Goal: Check status

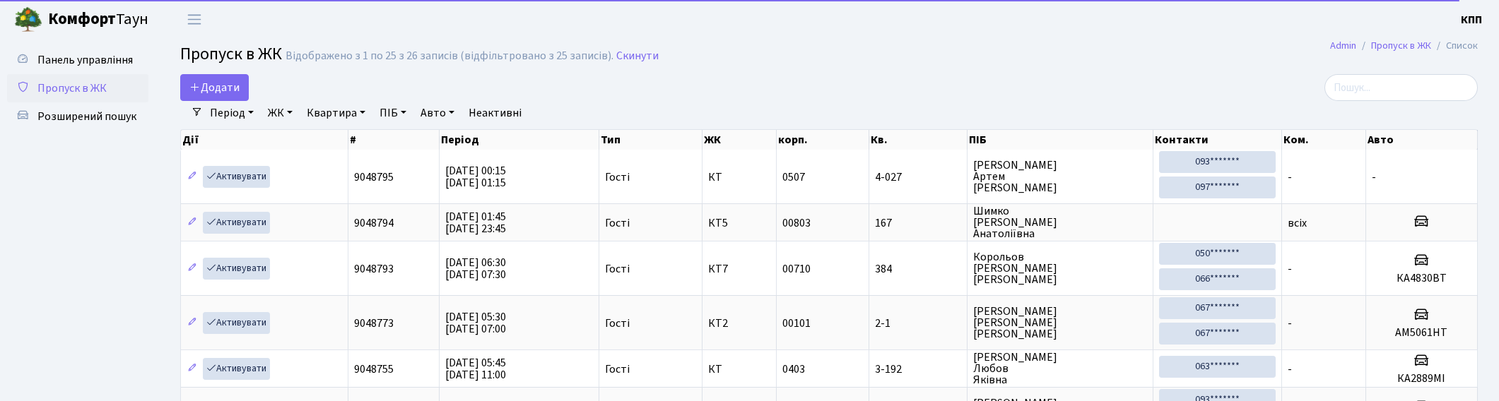
select select "25"
drag, startPoint x: 0, startPoint y: 0, endPoint x: 1461, endPoint y: 87, distance: 1464.0
click at [1461, 87] on input "search" at bounding box center [1400, 87] width 153 height 27
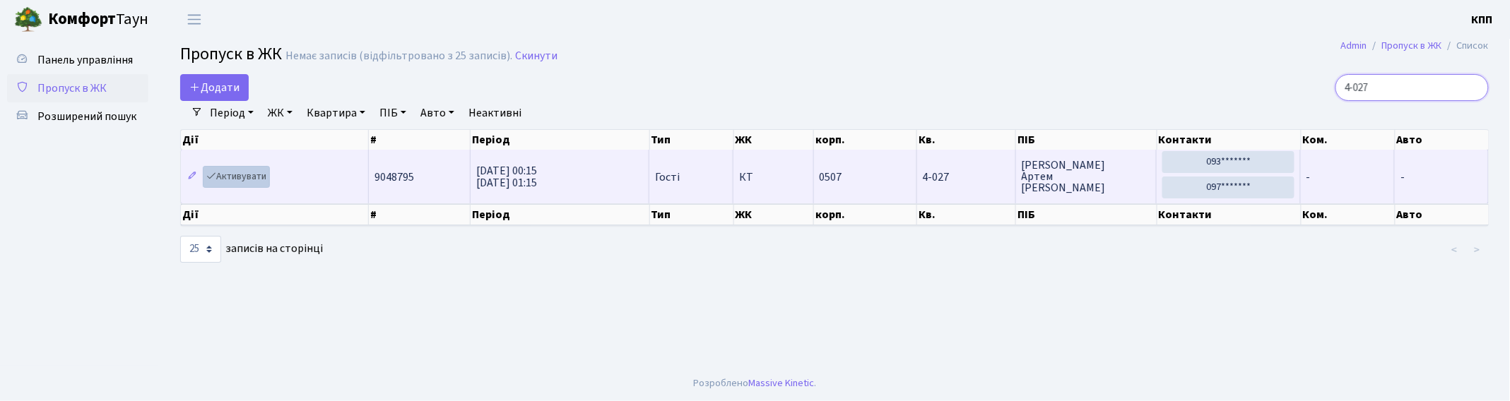
type input "4-027"
click at [235, 177] on link "Активувати" at bounding box center [236, 177] width 67 height 22
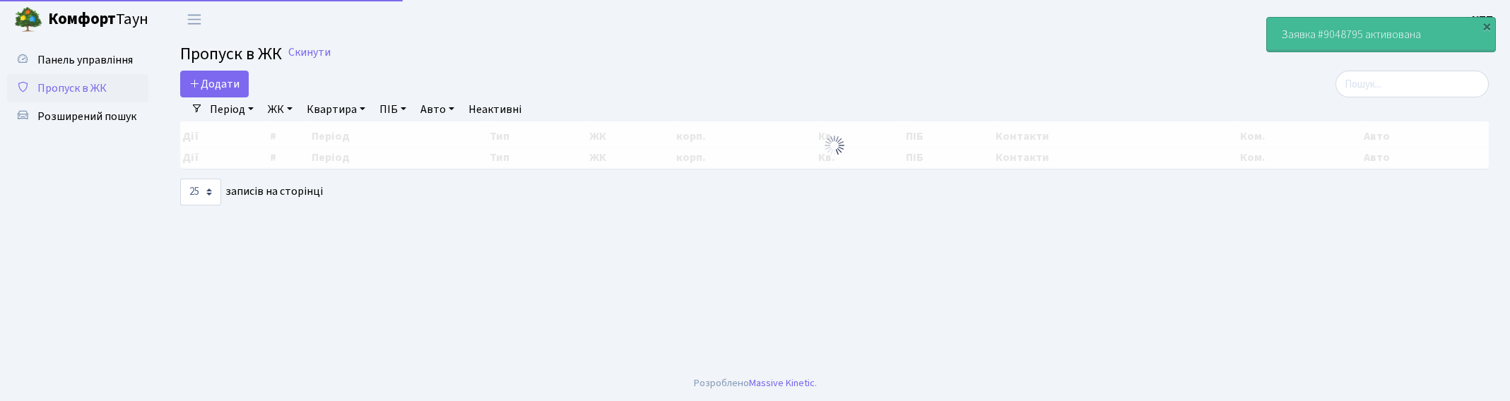
select select "25"
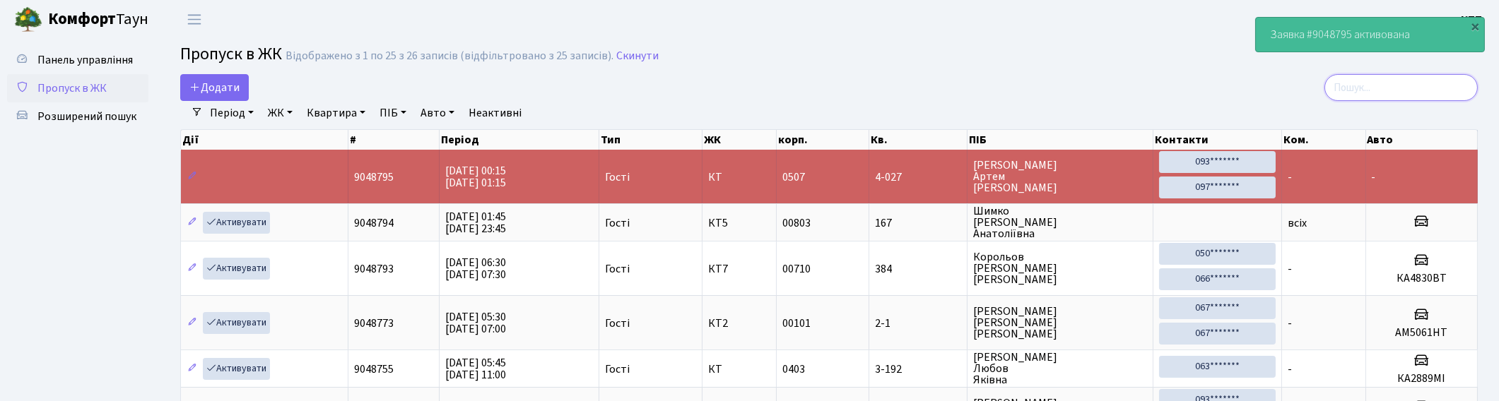
click at [1402, 85] on input "search" at bounding box center [1400, 87] width 153 height 27
